Goal: Task Accomplishment & Management: Use online tool/utility

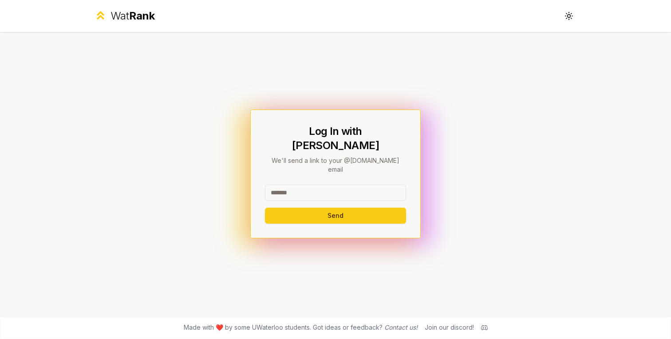
click at [327, 185] on input at bounding box center [335, 193] width 141 height 16
type input "******"
click at [291, 208] on button "Send" at bounding box center [335, 216] width 141 height 16
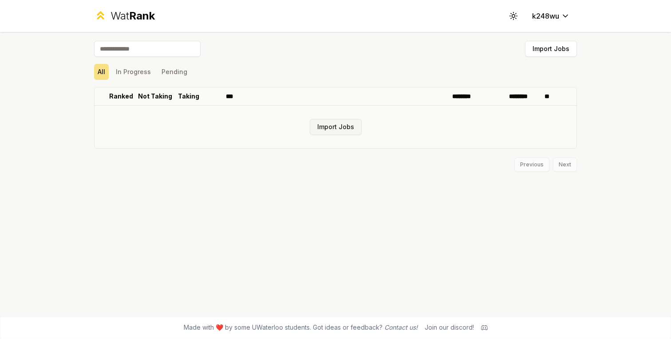
click at [332, 131] on button "Import Jobs" at bounding box center [336, 127] width 52 height 16
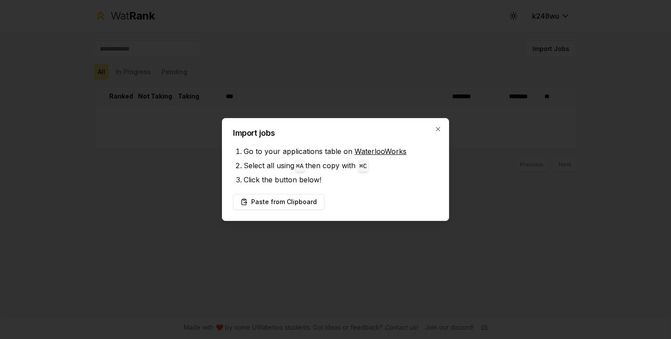
click at [372, 152] on link "WaterlooWorks" at bounding box center [380, 151] width 52 height 9
click at [294, 206] on button "Paste from Clipboard" at bounding box center [278, 202] width 91 height 16
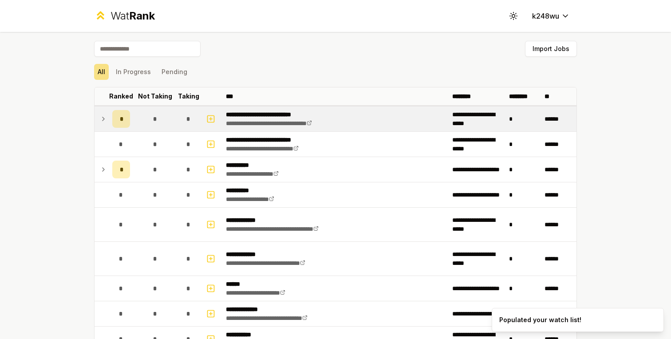
click at [105, 118] on icon at bounding box center [103, 119] width 7 height 11
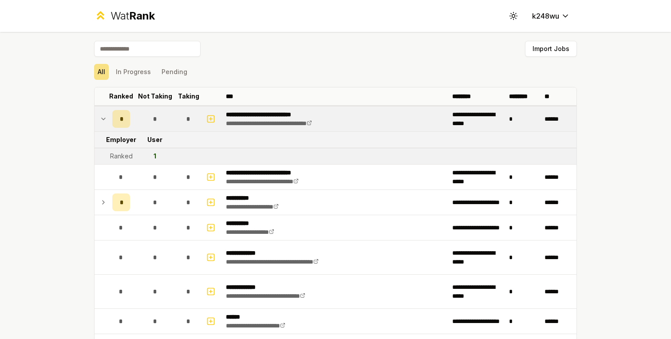
click at [102, 121] on icon at bounding box center [103, 119] width 7 height 11
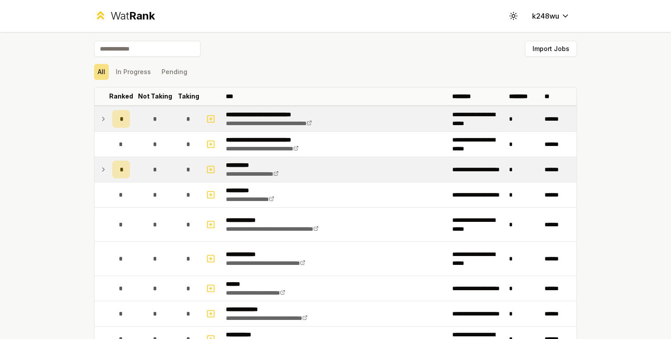
click at [106, 171] on icon at bounding box center [103, 169] width 7 height 11
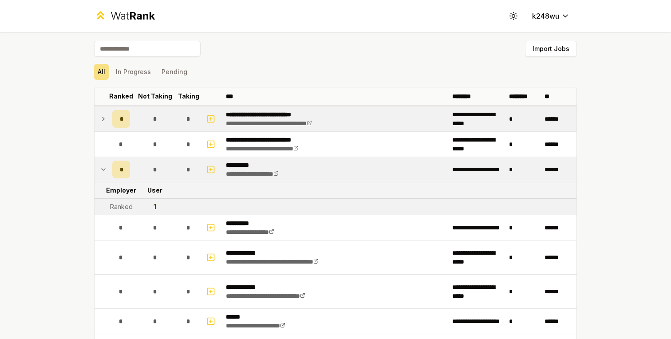
click at [106, 171] on icon at bounding box center [103, 169] width 7 height 11
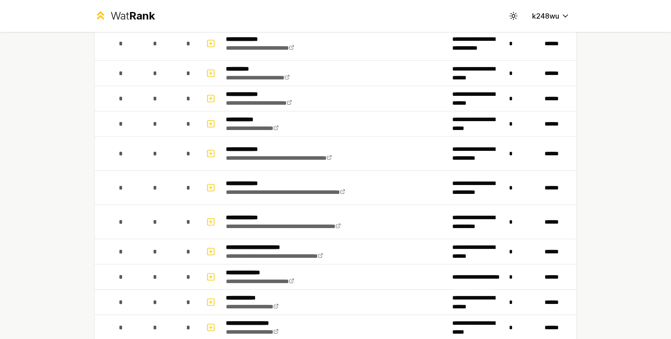
scroll to position [657, 0]
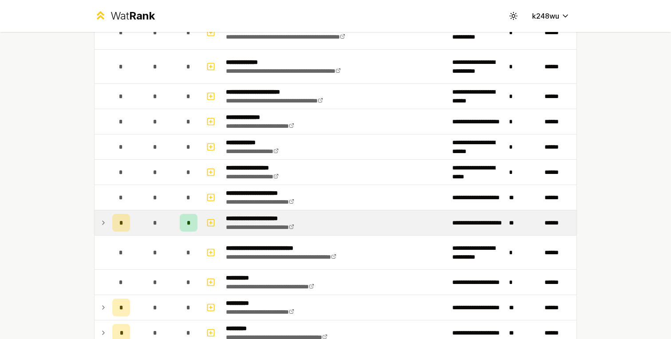
click at [110, 225] on td "*" at bounding box center [121, 222] width 25 height 25
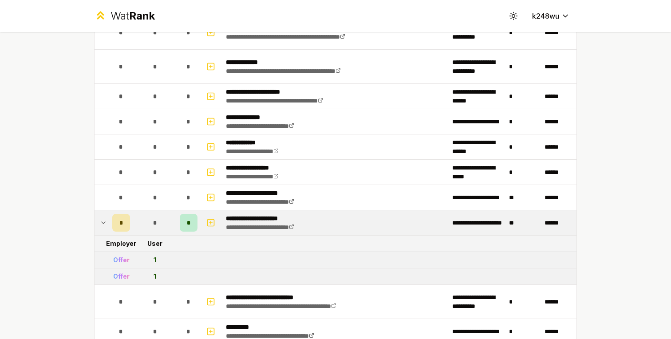
click at [102, 219] on icon at bounding box center [103, 222] width 7 height 11
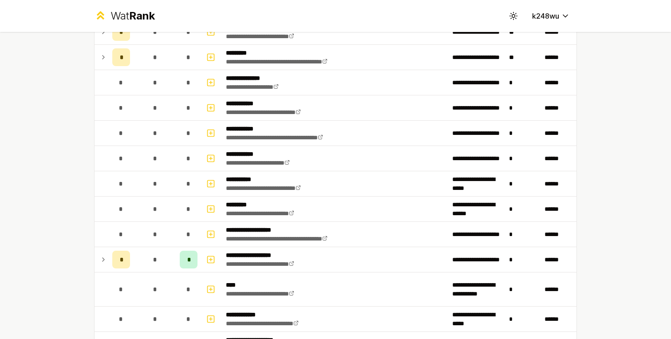
scroll to position [937, 0]
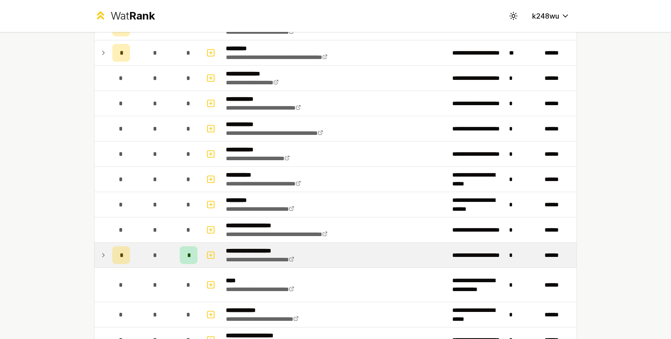
click at [101, 255] on icon at bounding box center [103, 255] width 7 height 11
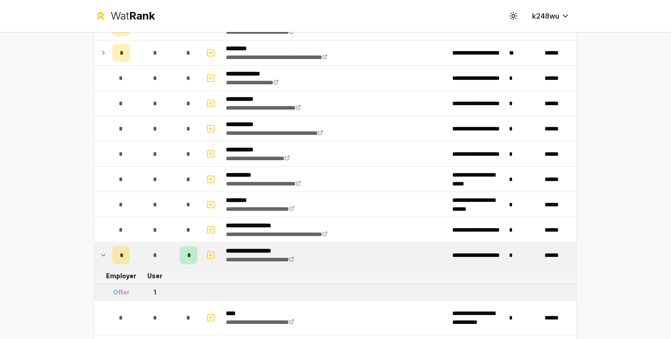
click at [102, 259] on icon at bounding box center [103, 255] width 7 height 11
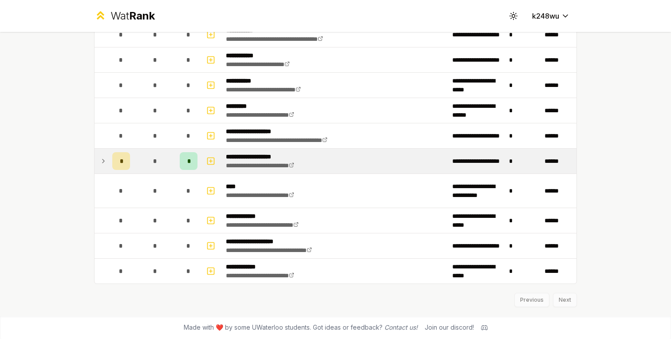
scroll to position [1023, 0]
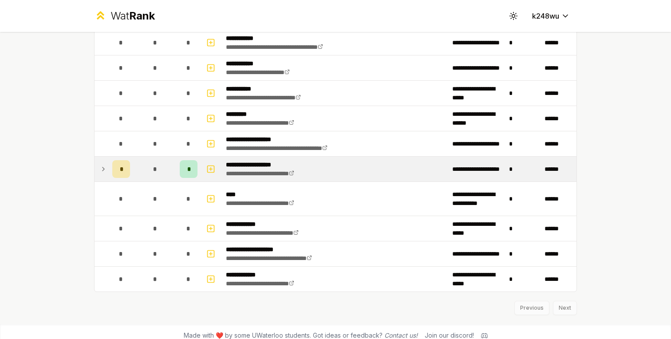
click at [559, 305] on div "Previous Next" at bounding box center [335, 303] width 483 height 23
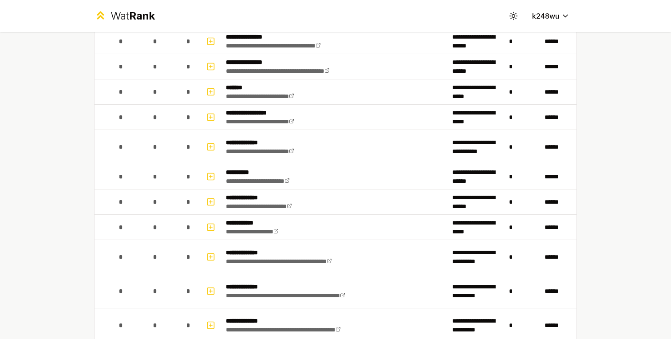
scroll to position [0, 0]
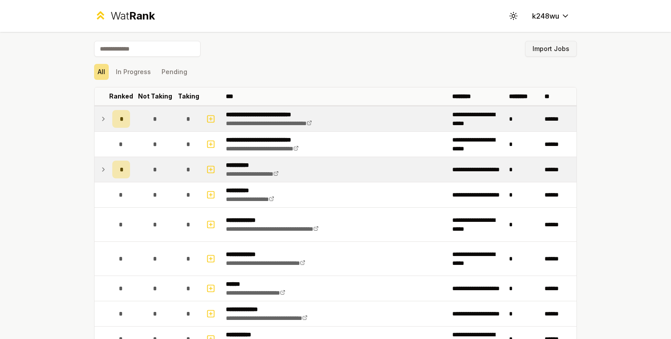
click at [536, 55] on button "Import Jobs" at bounding box center [551, 49] width 52 height 16
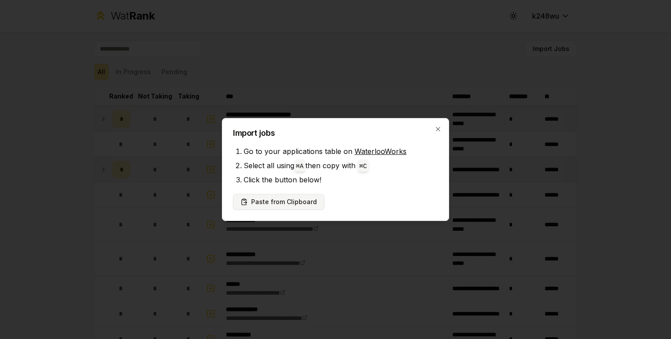
click at [303, 194] on button "Paste from Clipboard" at bounding box center [278, 202] width 91 height 16
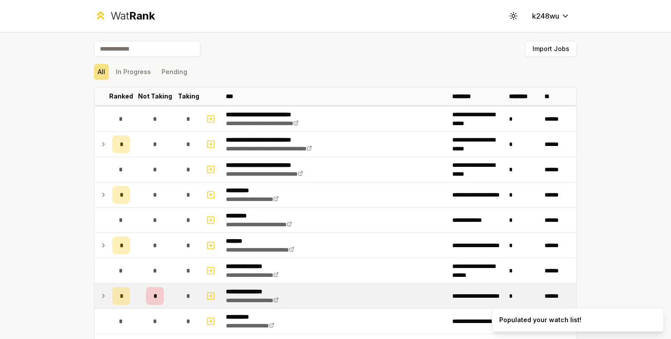
click at [100, 296] on icon at bounding box center [103, 296] width 7 height 11
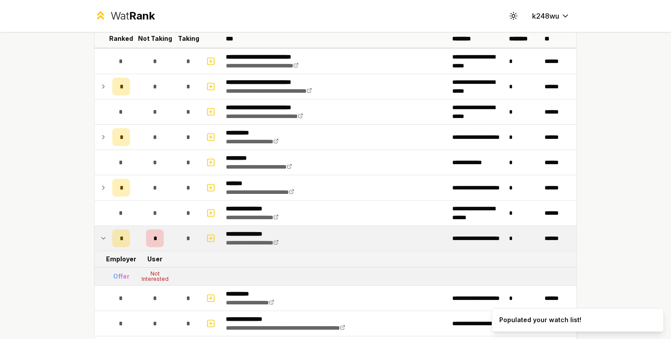
scroll to position [59, 0]
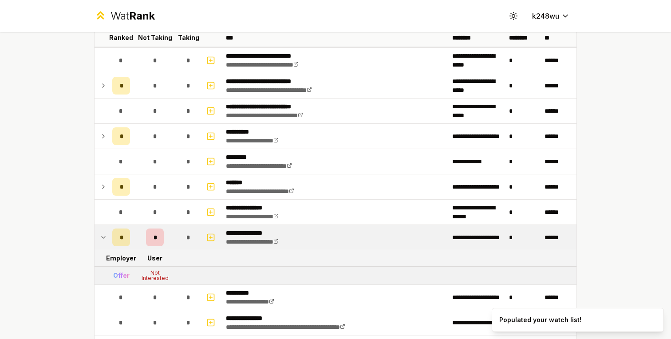
click at [103, 243] on td at bounding box center [101, 237] width 14 height 25
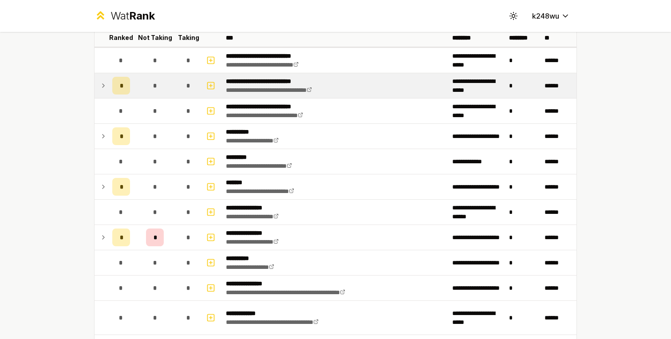
click at [104, 90] on icon at bounding box center [103, 85] width 7 height 11
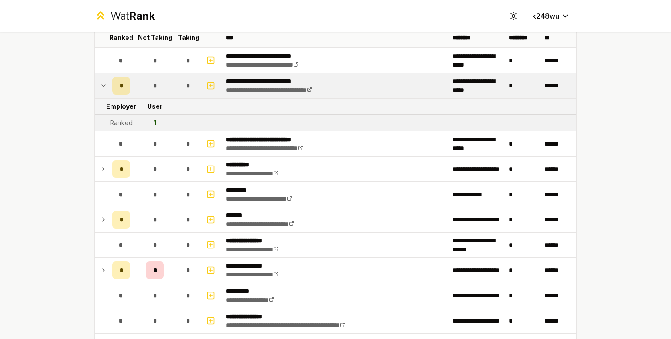
click at [104, 90] on icon at bounding box center [103, 85] width 7 height 11
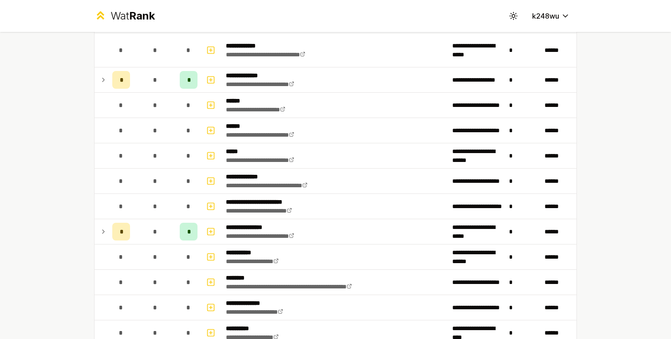
scroll to position [482, 0]
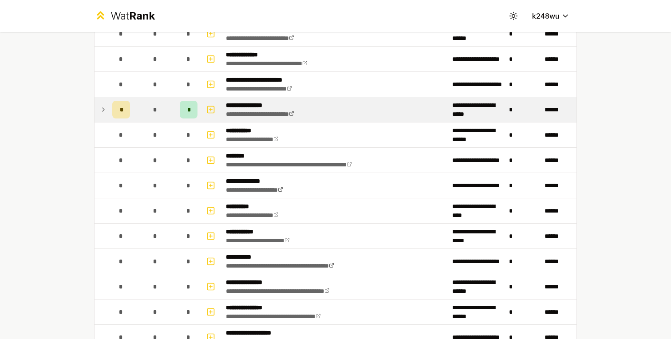
click at [101, 110] on icon at bounding box center [103, 109] width 7 height 11
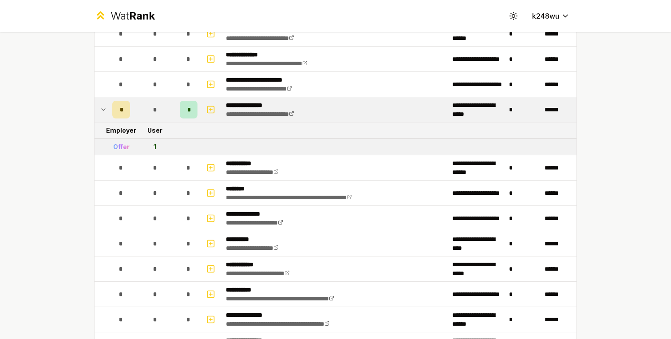
click at [101, 110] on icon at bounding box center [103, 109] width 7 height 11
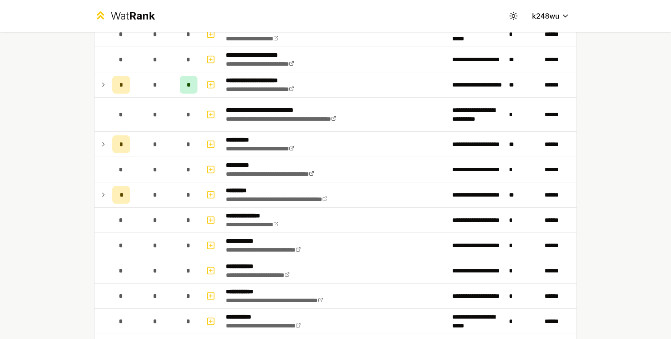
scroll to position [1150, 0]
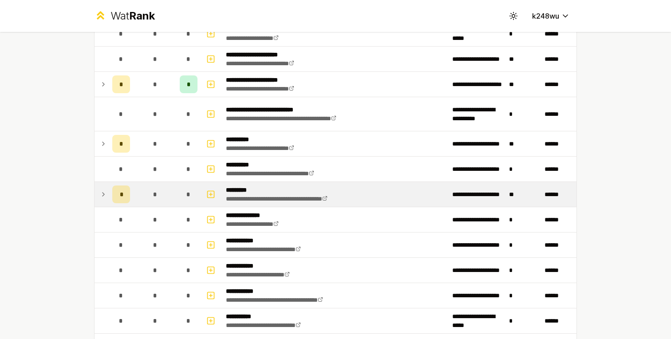
click at [100, 190] on icon at bounding box center [103, 194] width 7 height 11
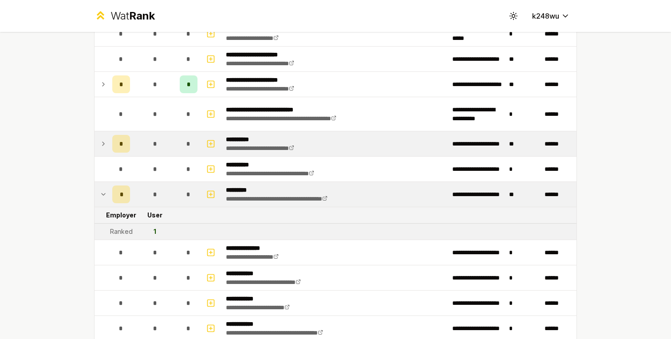
click at [107, 141] on td at bounding box center [101, 143] width 14 height 25
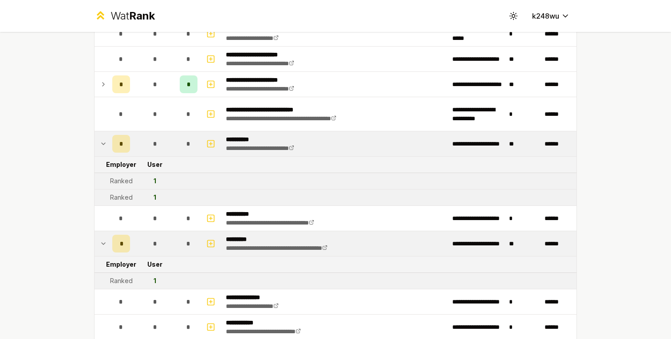
click at [102, 145] on icon at bounding box center [103, 143] width 7 height 11
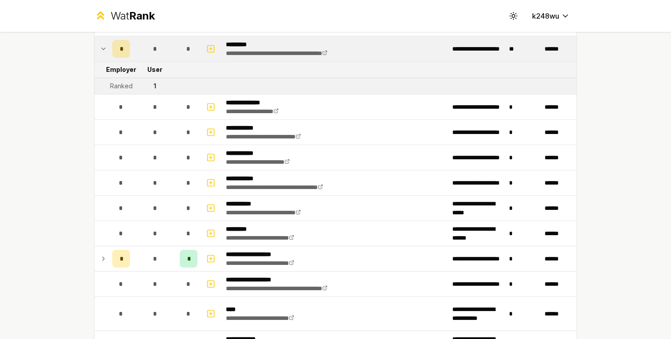
scroll to position [1355, 0]
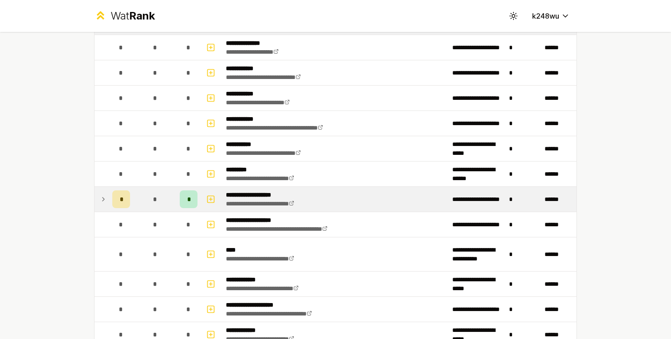
click at [104, 200] on icon at bounding box center [103, 199] width 7 height 11
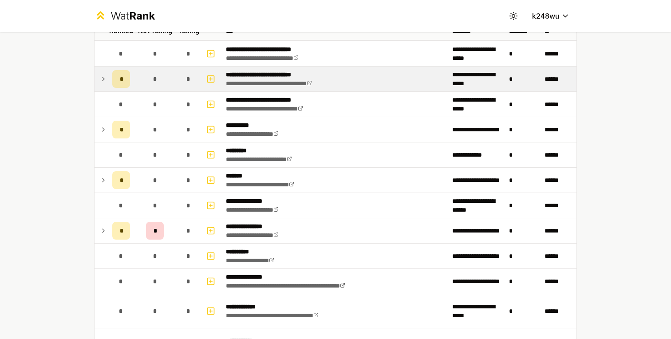
scroll to position [0, 0]
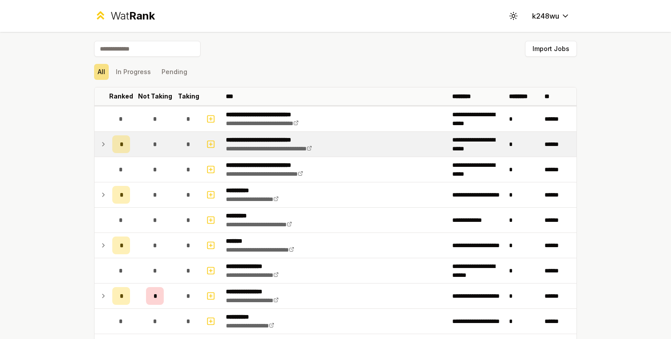
click at [503, 75] on div "All In Progress Pending" at bounding box center [335, 72] width 483 height 16
click at [137, 72] on button "In Progress" at bounding box center [133, 72] width 42 height 16
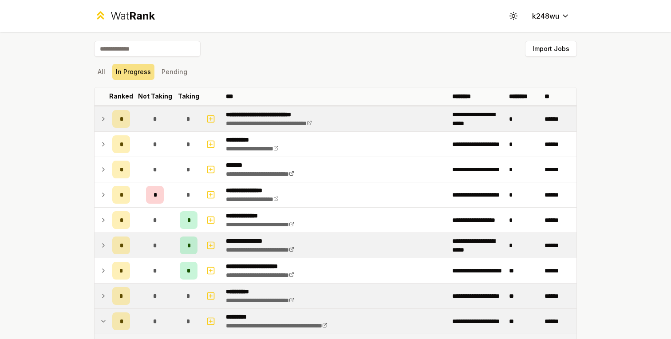
click at [177, 52] on input at bounding box center [147, 49] width 106 height 16
click at [532, 55] on button "Import Jobs" at bounding box center [551, 49] width 52 height 16
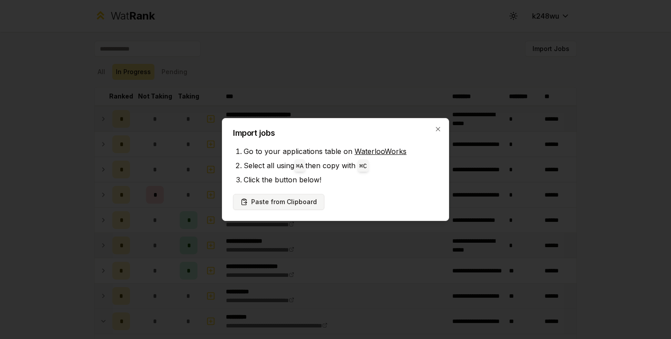
click at [294, 201] on button "Paste from Clipboard" at bounding box center [278, 202] width 91 height 16
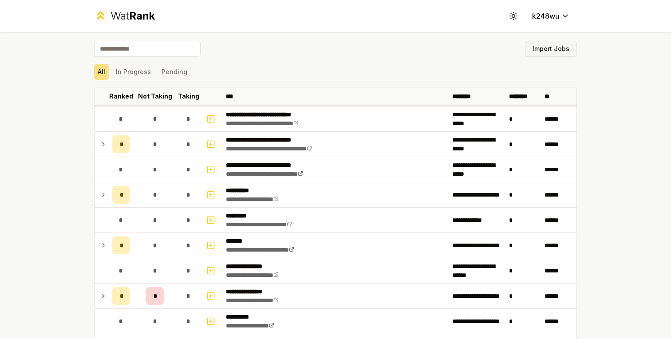
click at [540, 47] on button "Import Jobs" at bounding box center [551, 49] width 52 height 16
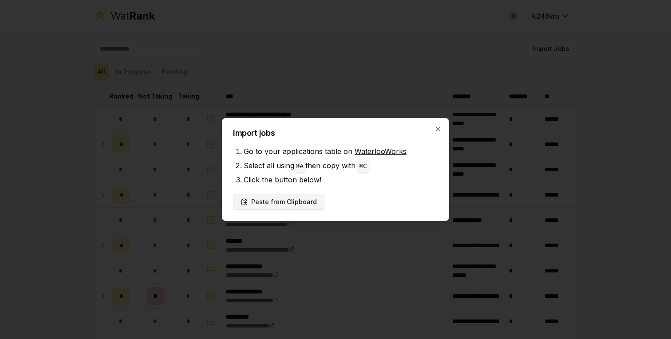
click at [279, 196] on button "Paste from Clipboard" at bounding box center [278, 202] width 91 height 16
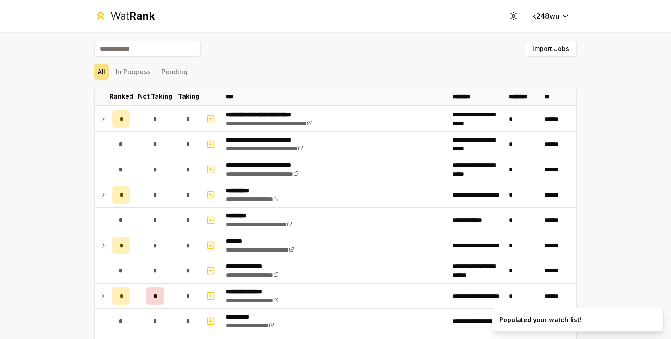
click at [397, 55] on div "Import Jobs" at bounding box center [335, 51] width 483 height 20
click at [530, 47] on button "Import Jobs" at bounding box center [551, 49] width 52 height 16
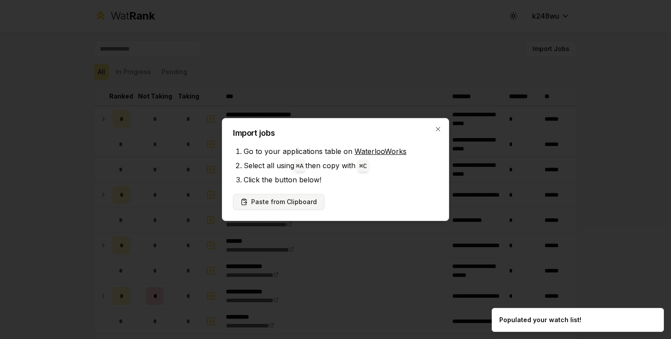
click at [271, 202] on button "Paste from Clipboard" at bounding box center [278, 202] width 91 height 16
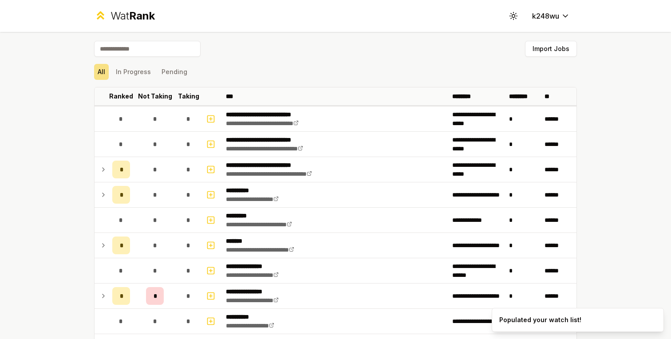
click at [127, 52] on input at bounding box center [147, 49] width 106 height 16
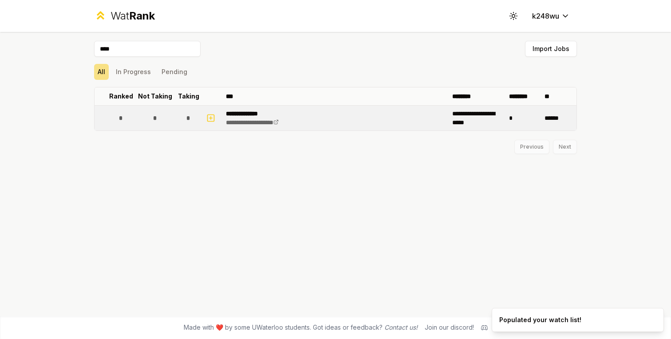
type input "****"
click at [154, 119] on span "*" at bounding box center [155, 118] width 4 height 9
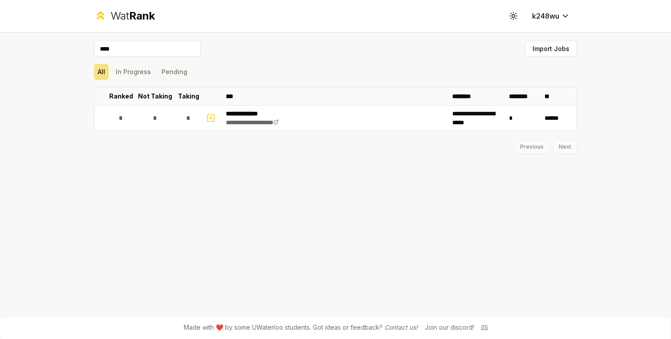
click at [226, 189] on div "**********" at bounding box center [335, 174] width 511 height 284
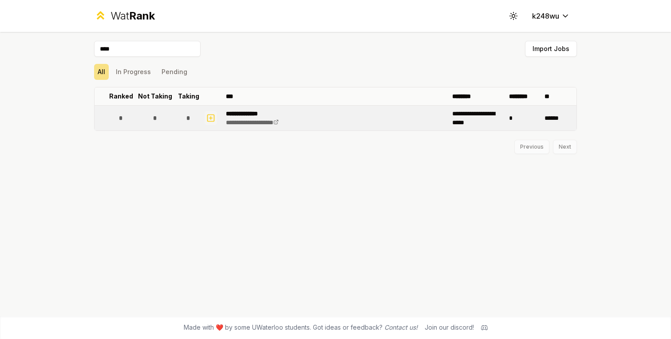
click at [212, 119] on icon "button" at bounding box center [210, 118] width 9 height 11
select select
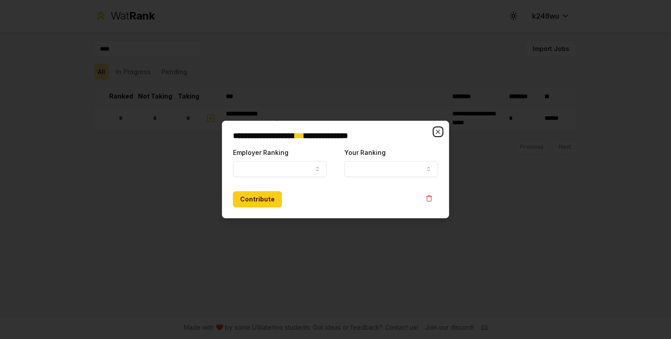
click at [437, 134] on icon "button" at bounding box center [437, 131] width 7 height 7
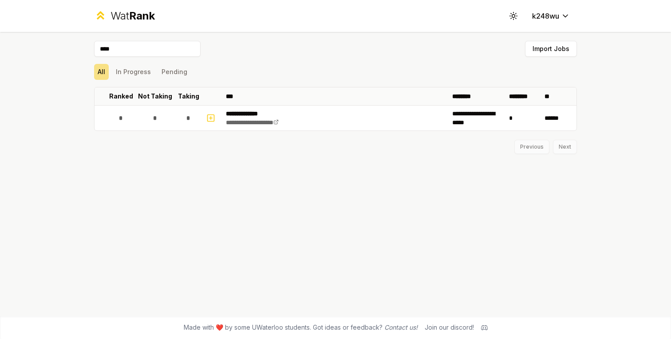
click at [172, 47] on input "****" at bounding box center [147, 49] width 106 height 16
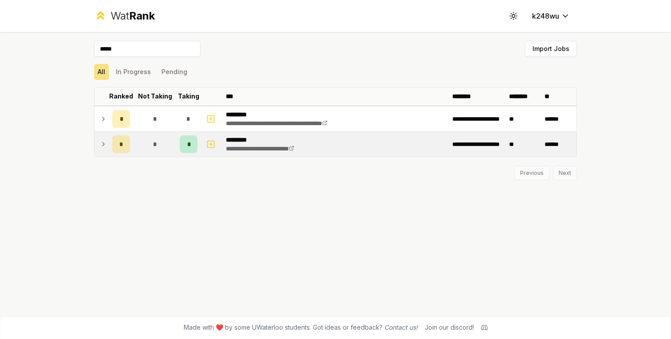
type input "*****"
click at [95, 140] on td at bounding box center [101, 144] width 14 height 25
drag, startPoint x: 153, startPoint y: 176, endPoint x: 153, endPoint y: 226, distance: 50.1
click at [153, 224] on div "**********" at bounding box center [335, 143] width 483 height 205
click at [252, 149] on link "**********" at bounding box center [260, 148] width 68 height 6
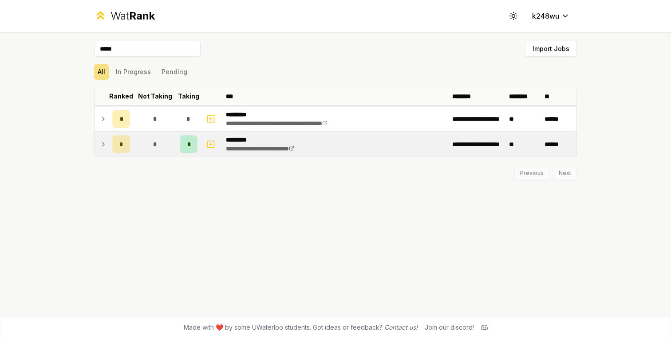
click at [191, 145] on div "*" at bounding box center [189, 144] width 18 height 18
click at [212, 142] on icon "button" at bounding box center [210, 144] width 9 height 11
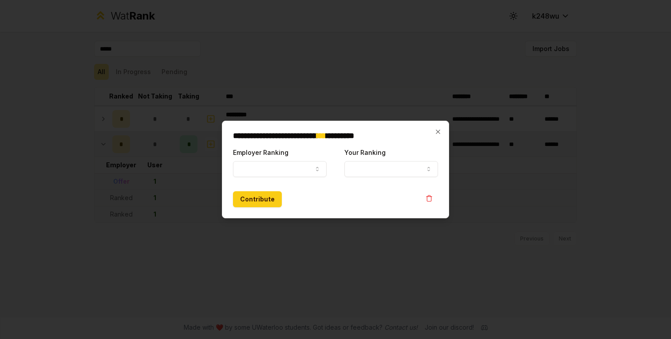
select select
click at [297, 170] on button "Employer Ranking" at bounding box center [280, 169] width 94 height 16
select select "******"
click at [358, 165] on button "Your Ranking" at bounding box center [391, 169] width 94 height 16
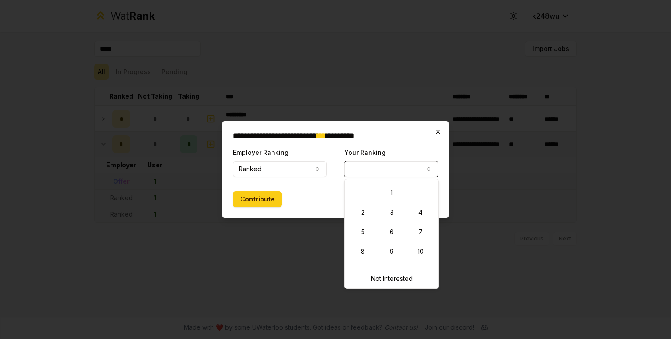
click at [437, 130] on icon "button" at bounding box center [437, 131] width 7 height 7
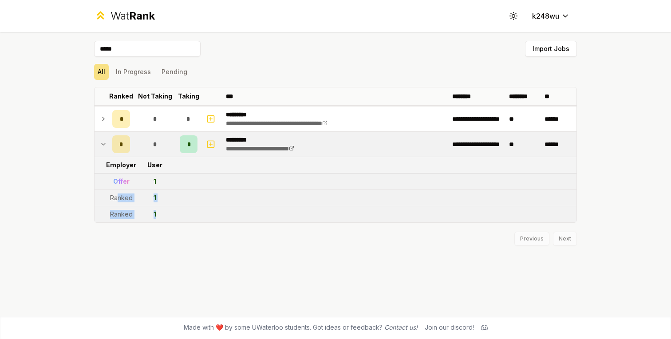
drag, startPoint x: 162, startPoint y: 217, endPoint x: 117, endPoint y: 197, distance: 49.4
click at [117, 197] on tbody "**********" at bounding box center [335, 164] width 482 height 117
click at [110, 196] on td "Ranked" at bounding box center [121, 198] width 25 height 16
drag, startPoint x: 105, startPoint y: 194, endPoint x: 164, endPoint y: 220, distance: 64.3
click at [164, 220] on tbody "**********" at bounding box center [335, 164] width 482 height 117
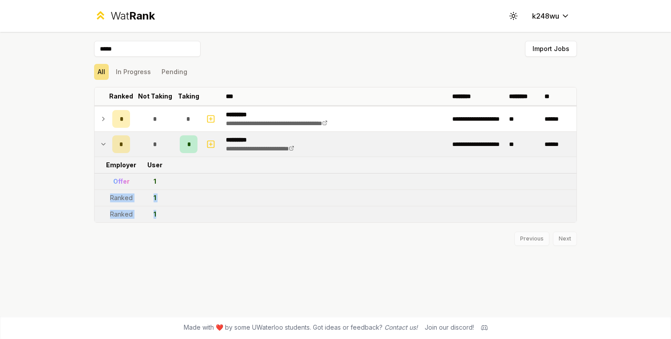
click at [164, 220] on td "1" at bounding box center [154, 214] width 43 height 16
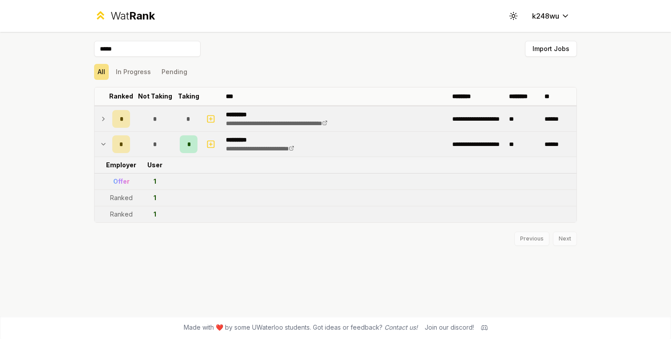
click at [238, 111] on p "*********" at bounding box center [292, 114] width 132 height 9
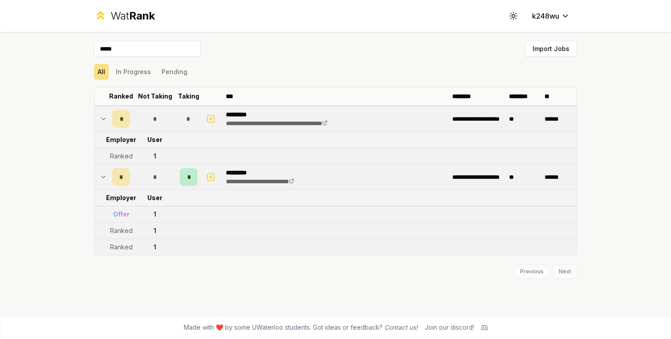
click at [218, 169] on td at bounding box center [211, 177] width 21 height 25
click at [213, 177] on icon "button" at bounding box center [210, 177] width 9 height 11
select select
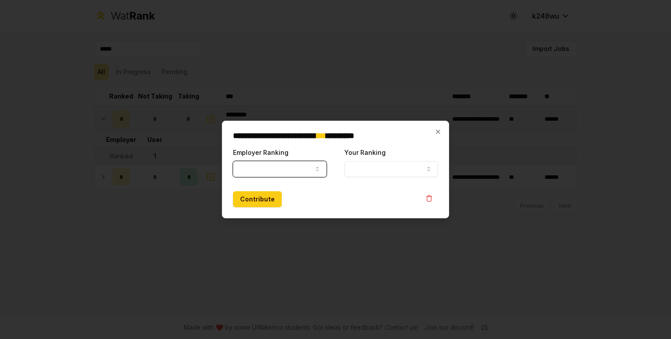
click at [279, 172] on button "Employer Ranking" at bounding box center [280, 169] width 94 height 16
click at [356, 170] on button "Your Ranking" at bounding box center [391, 169] width 94 height 16
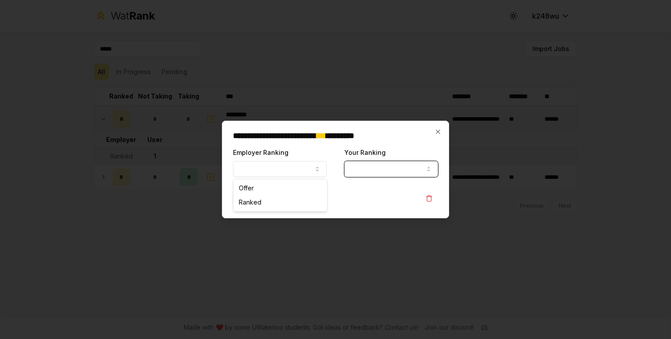
click at [329, 153] on div "**********" at bounding box center [335, 162] width 205 height 30
click at [270, 253] on div at bounding box center [335, 169] width 671 height 339
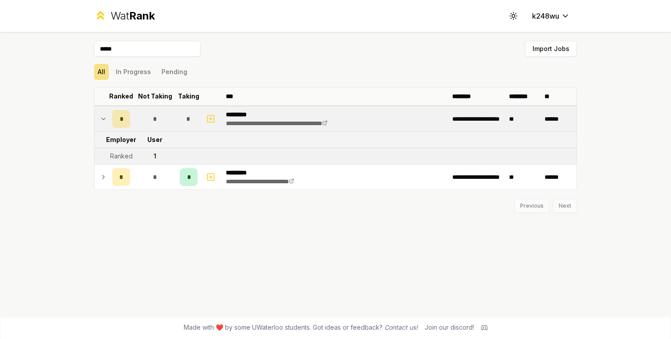
click at [247, 196] on div "Previous Next" at bounding box center [335, 201] width 483 height 23
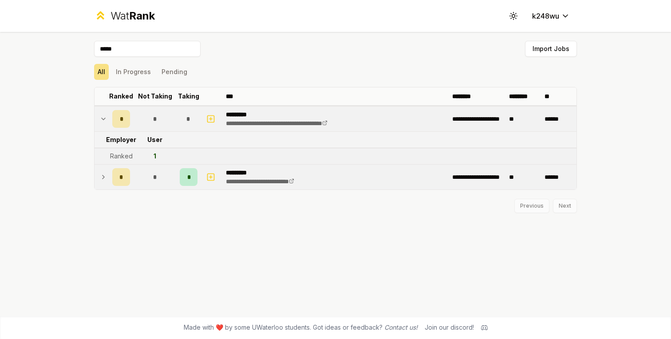
click at [245, 185] on div "**********" at bounding box center [270, 177] width 89 height 18
click at [515, 18] on icon at bounding box center [513, 16] width 8 height 8
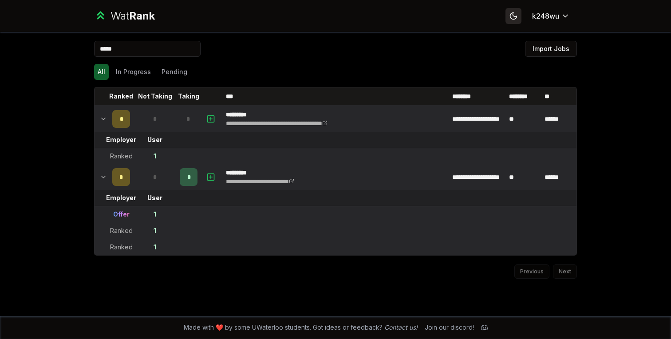
click at [515, 18] on icon at bounding box center [513, 16] width 6 height 6
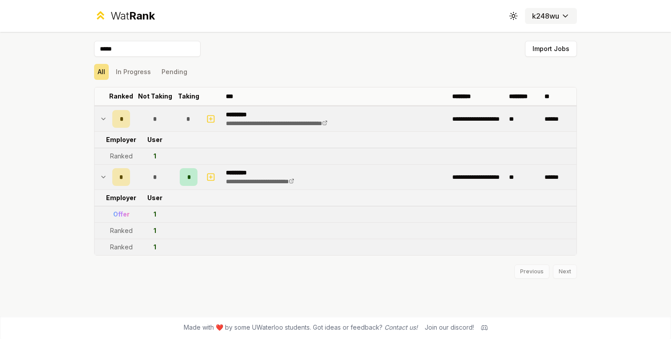
click at [553, 22] on button "k248wu" at bounding box center [551, 16] width 52 height 16
click at [569, 17] on html "**********" at bounding box center [335, 169] width 671 height 339
click at [382, 56] on html "**********" at bounding box center [335, 169] width 671 height 339
click at [483, 327] on icon at bounding box center [484, 327] width 7 height 7
